Goal: Task Accomplishment & Management: Manage account settings

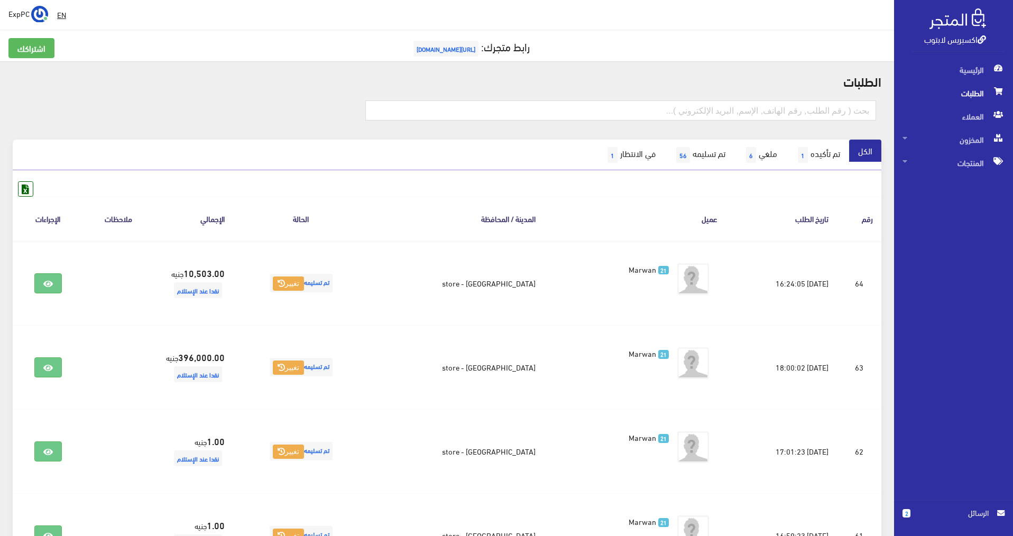
click at [958, 95] on span "الطلبات" at bounding box center [954, 92] width 102 height 23
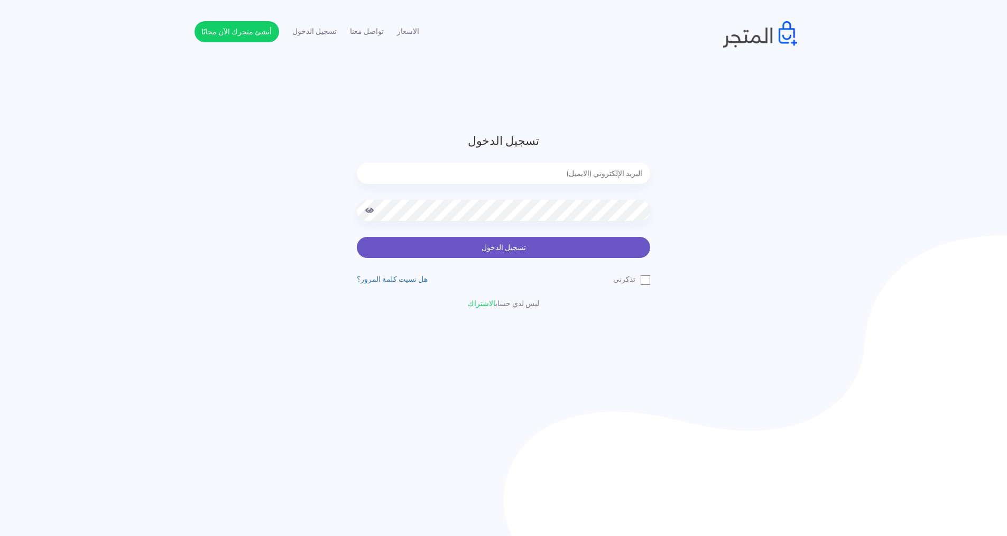
type input "express.laptop@outlook.com"
click at [587, 252] on button "تسجيل الدخول" at bounding box center [503, 247] width 293 height 21
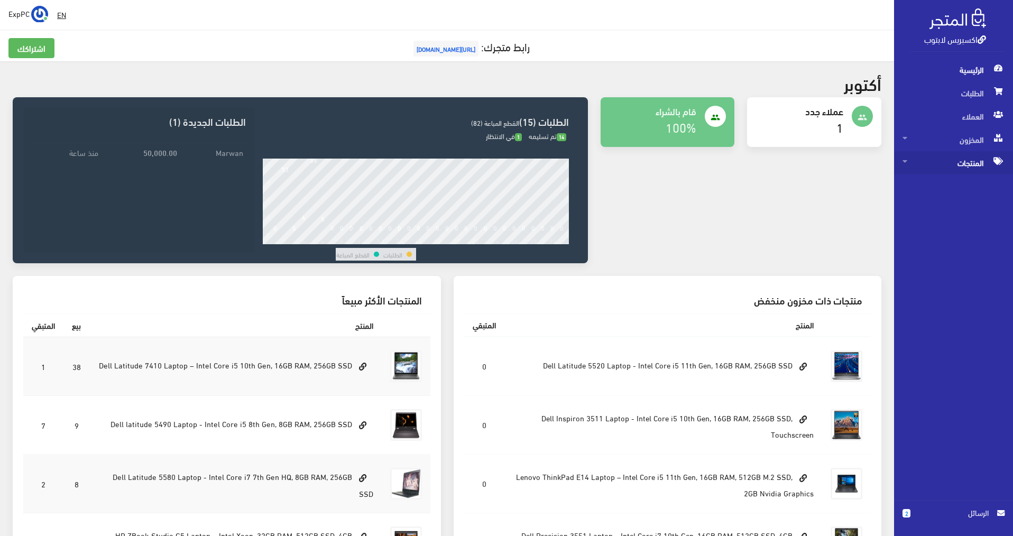
click at [939, 156] on span "المنتجات" at bounding box center [954, 162] width 102 height 23
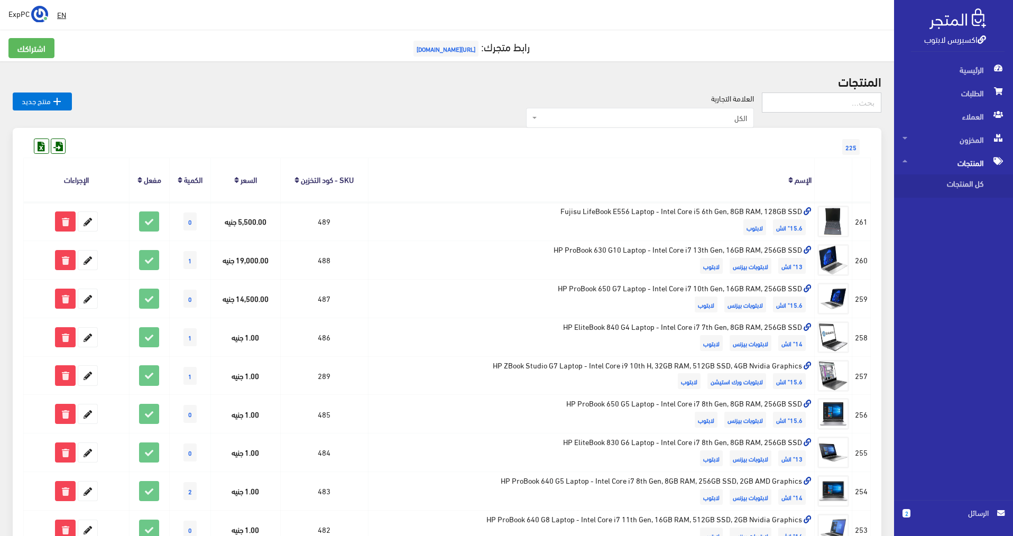
click at [858, 104] on input "text" at bounding box center [822, 103] width 120 height 20
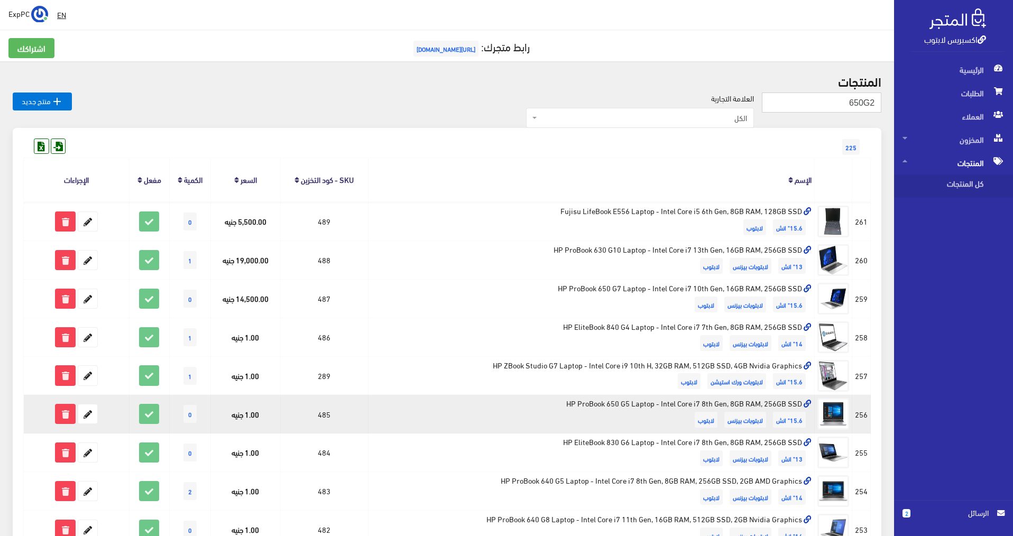
type input "650G2"
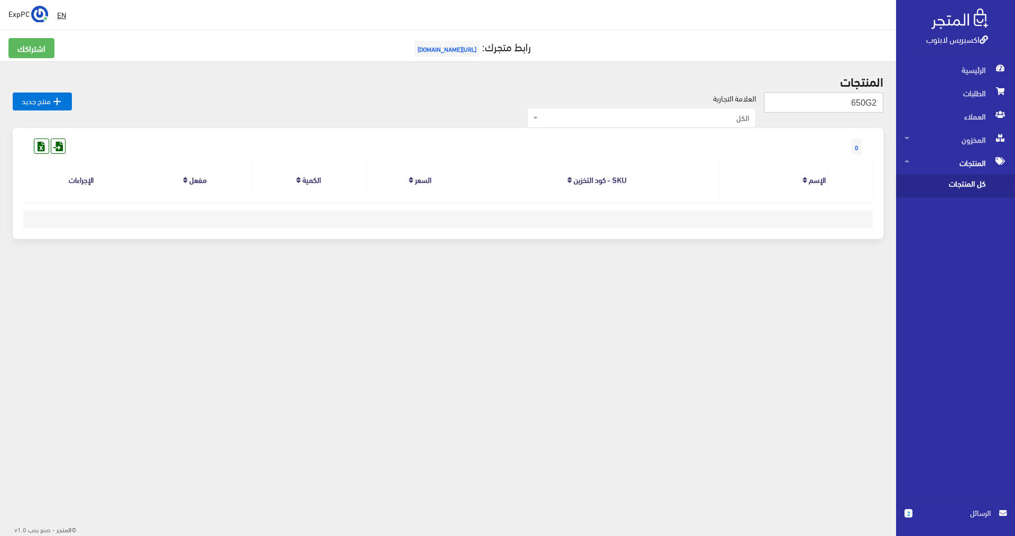
click at [868, 103] on input "650G2" at bounding box center [824, 103] width 120 height 20
click at [865, 104] on input "650G2" at bounding box center [824, 103] width 120 height 20
type input "650 G2"
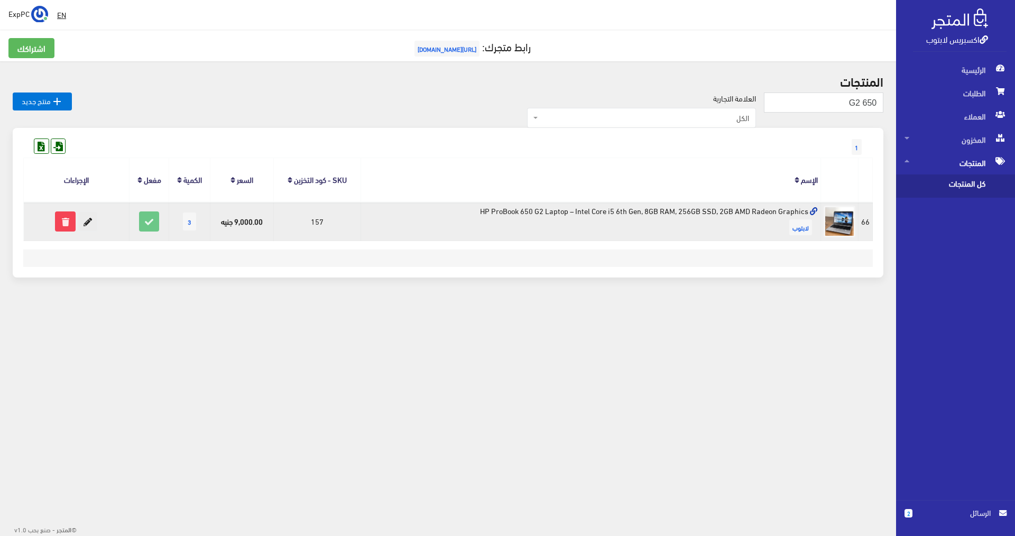
click at [90, 224] on icon at bounding box center [87, 221] width 19 height 19
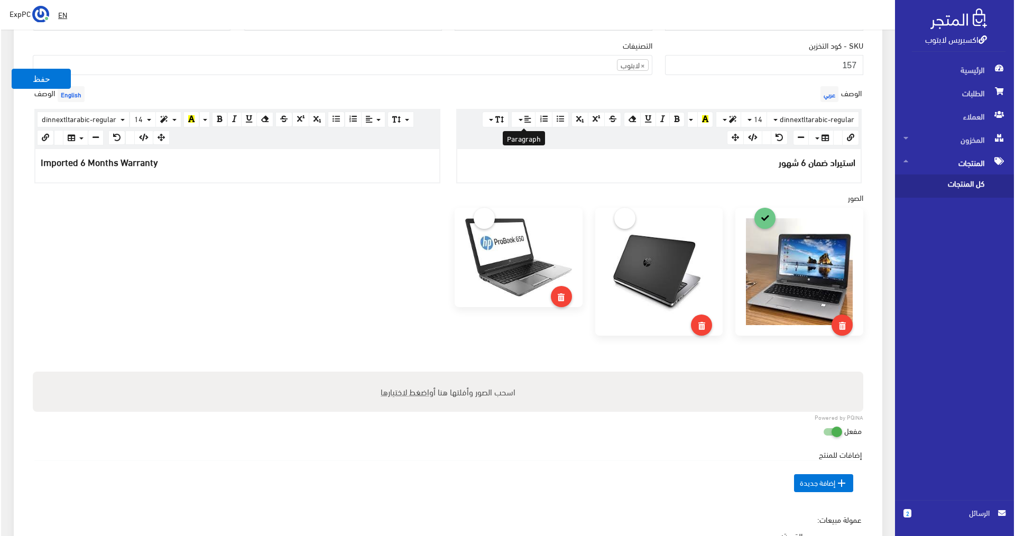
scroll to position [423, 0]
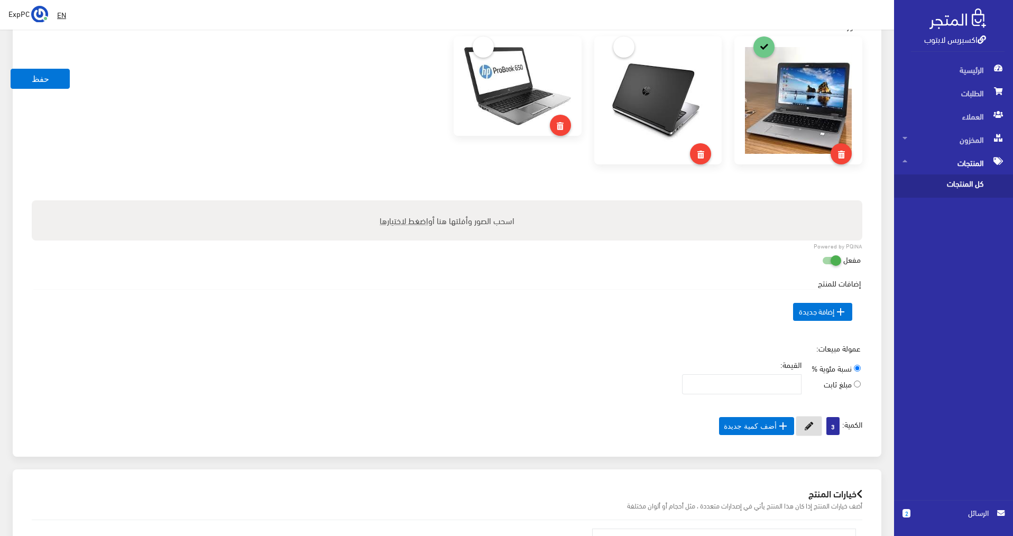
click at [809, 425] on icon at bounding box center [809, 426] width 8 height 8
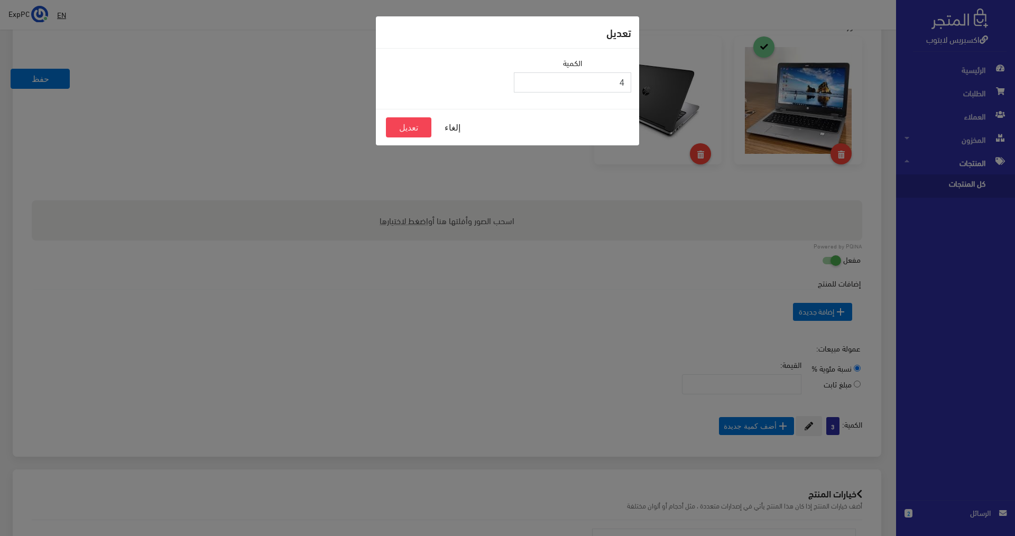
type input "4"
click at [524, 79] on input "4" at bounding box center [572, 82] width 117 height 20
click at [389, 131] on button "تعديل" at bounding box center [408, 127] width 45 height 20
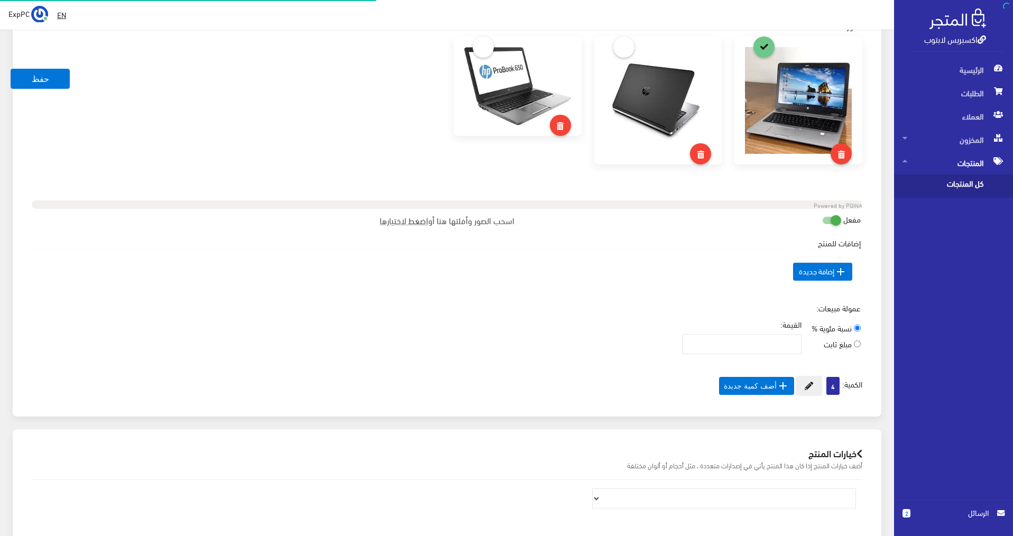
scroll to position [95, 0]
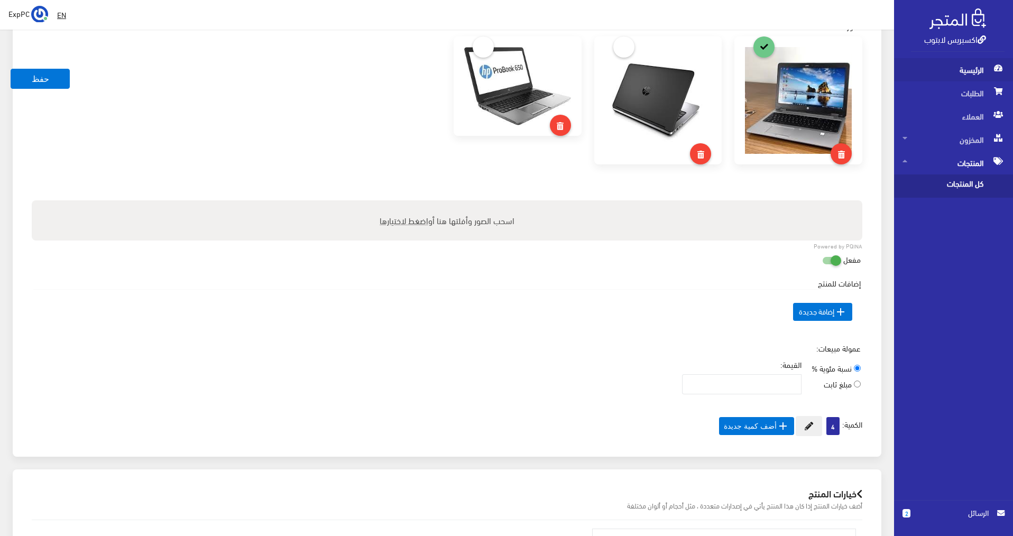
click at [975, 77] on span "الرئيسية" at bounding box center [954, 69] width 102 height 23
